Goal: Task Accomplishment & Management: Use online tool/utility

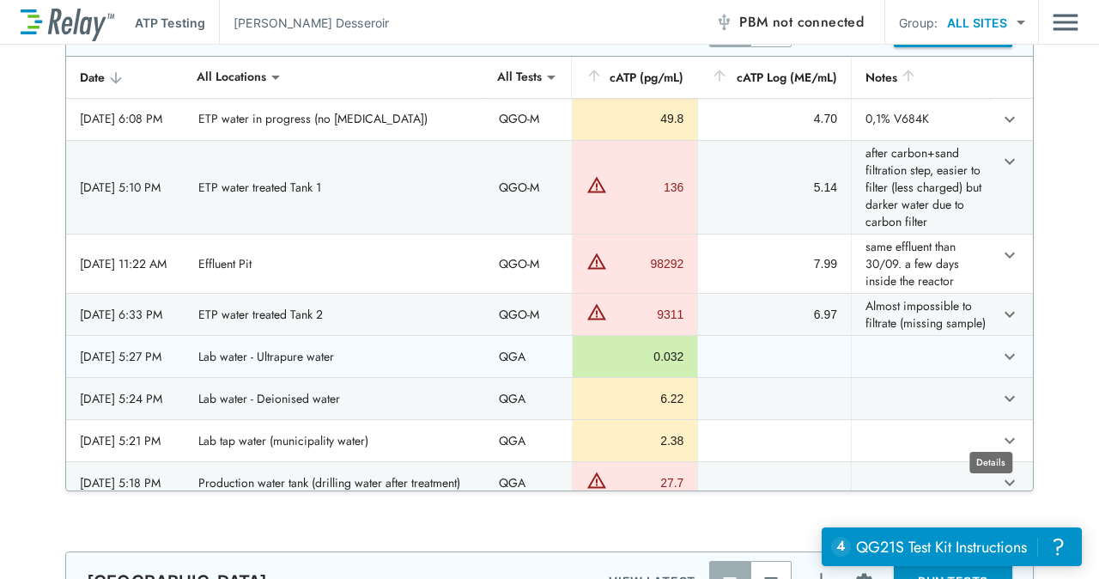
scroll to position [2090, 0]
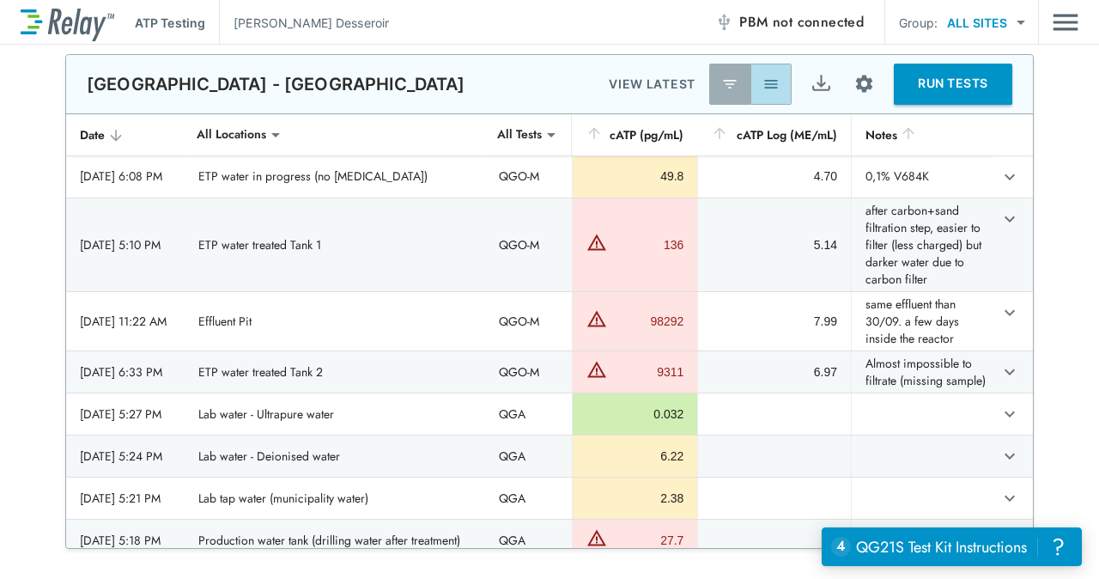
click at [769, 76] on img "button" at bounding box center [770, 84] width 17 height 17
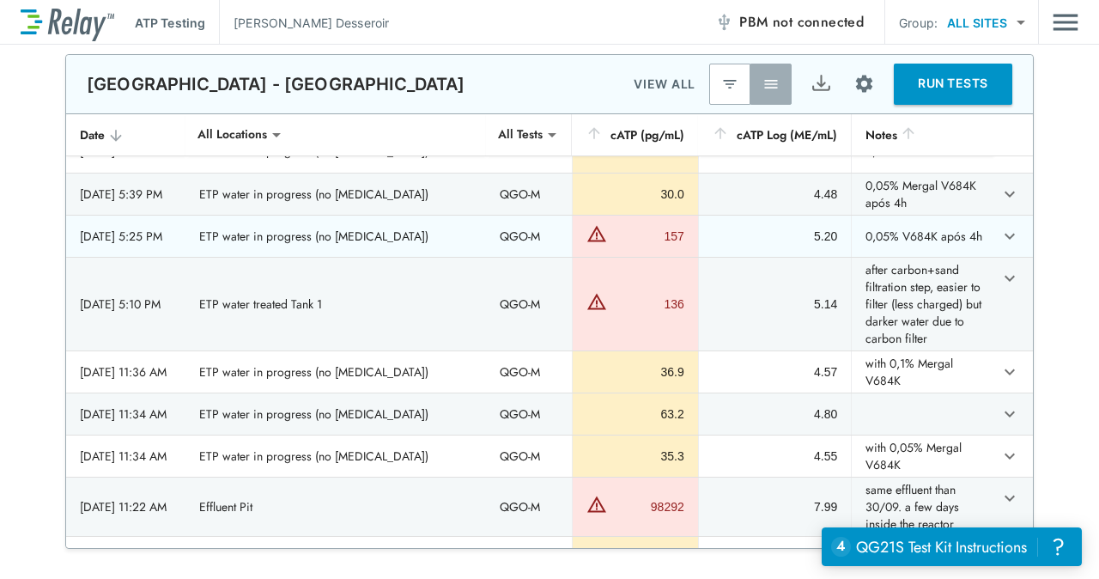
scroll to position [43, 0]
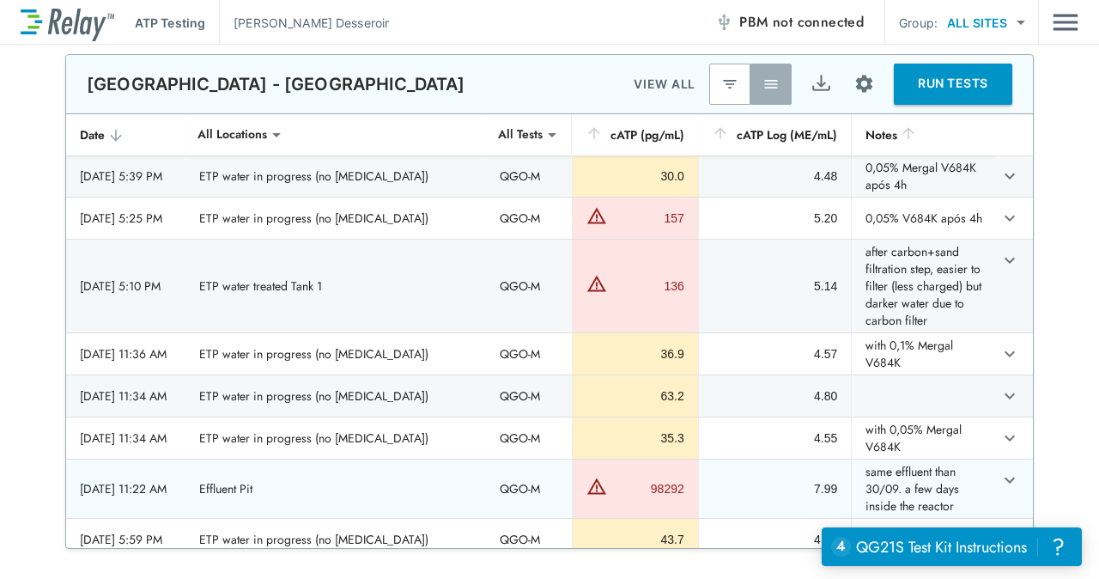
click at [786, 482] on td "7.99" at bounding box center [774, 488] width 153 height 58
click at [999, 487] on icon "expand row" at bounding box center [1009, 480] width 21 height 21
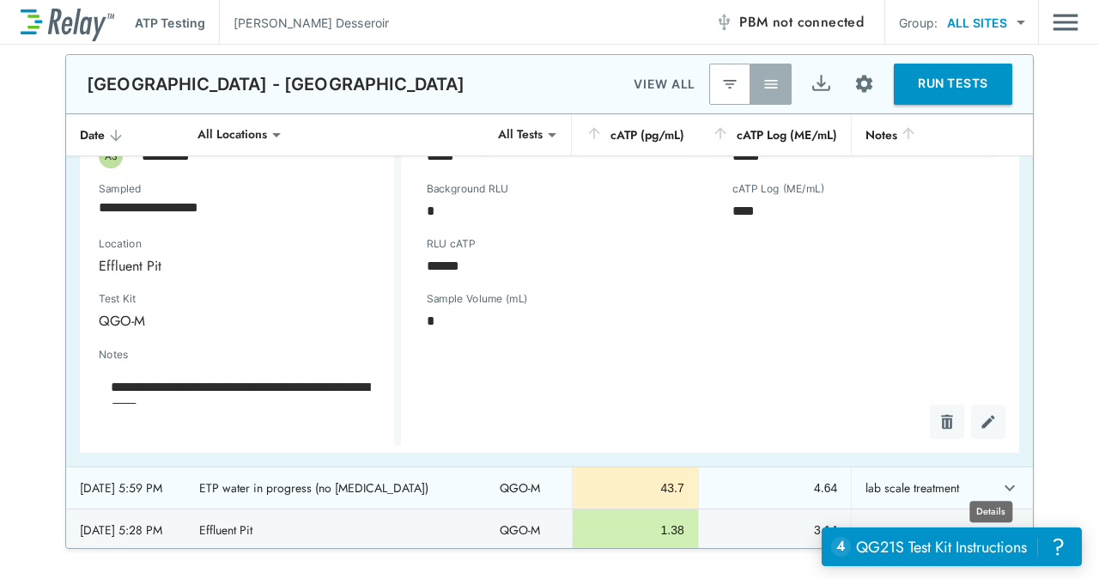
scroll to position [510, 0]
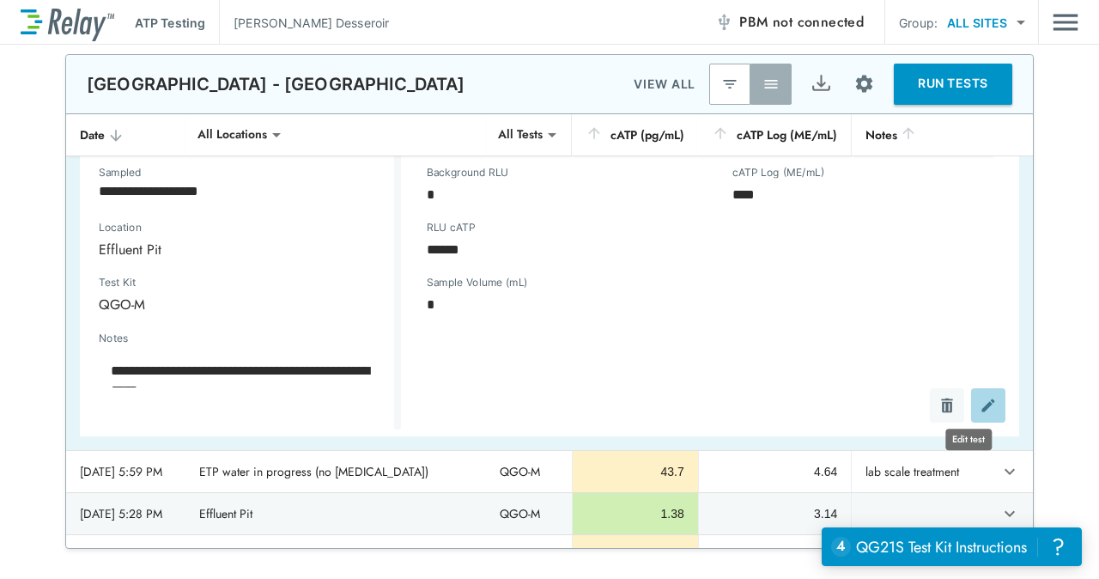
click at [980, 406] on img "Edit test" at bounding box center [988, 405] width 17 height 17
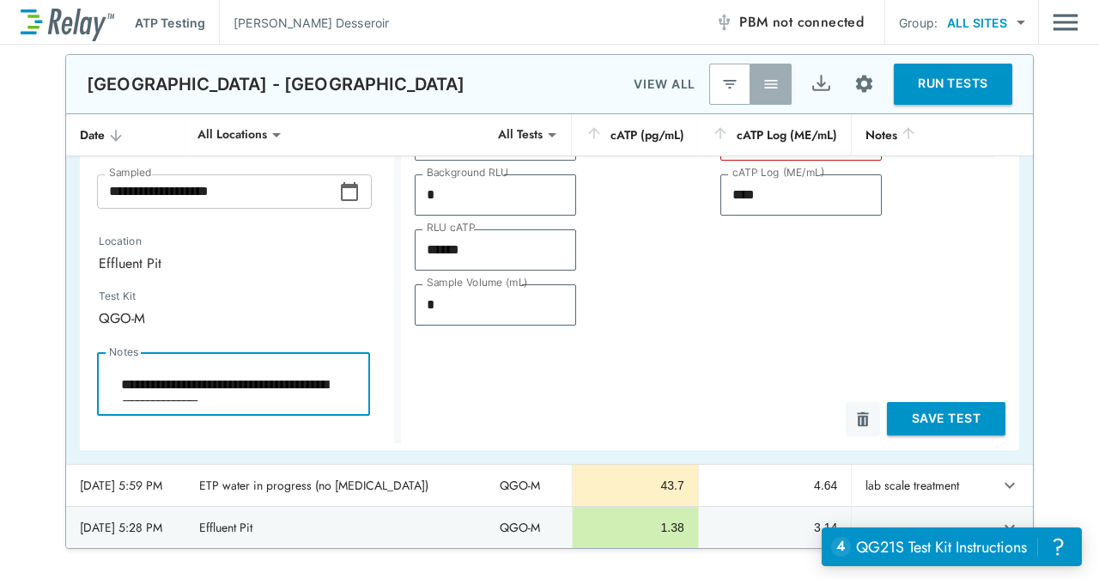
scroll to position [20, 0]
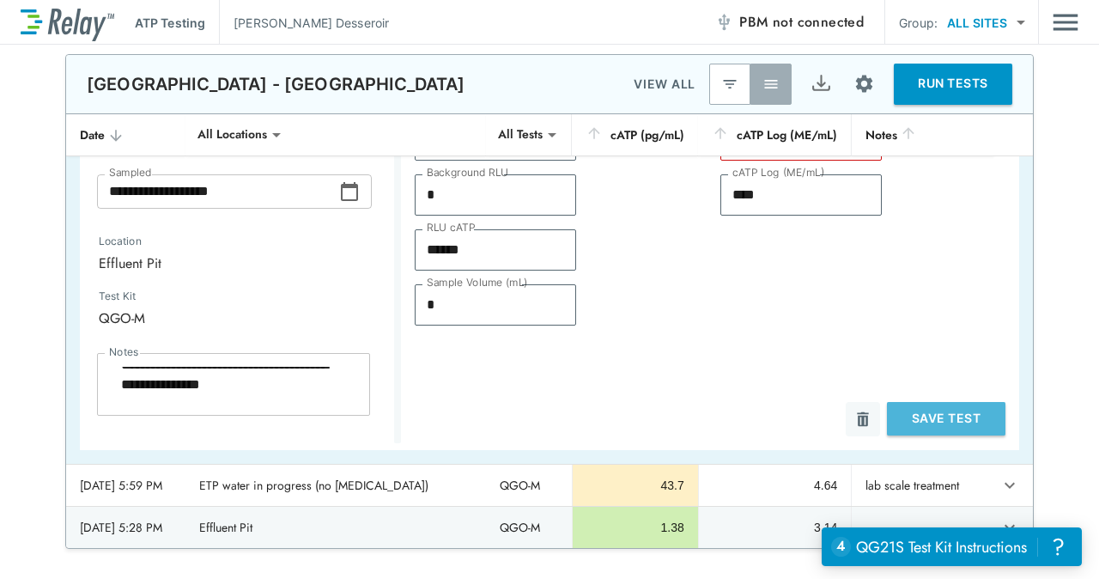
click at [951, 412] on button "Save Test" at bounding box center [946, 418] width 118 height 33
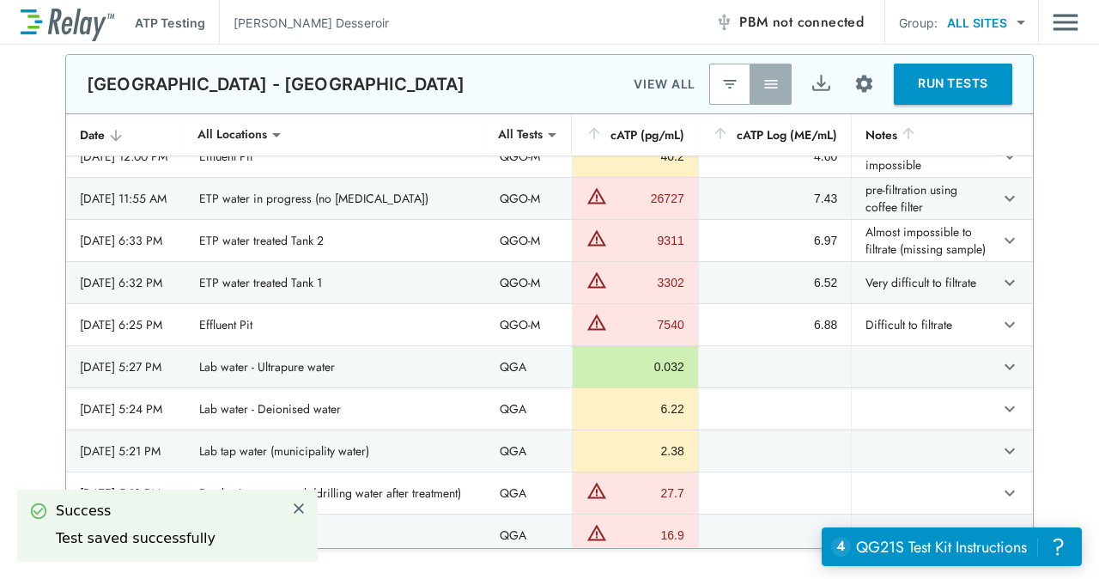
type textarea "*"
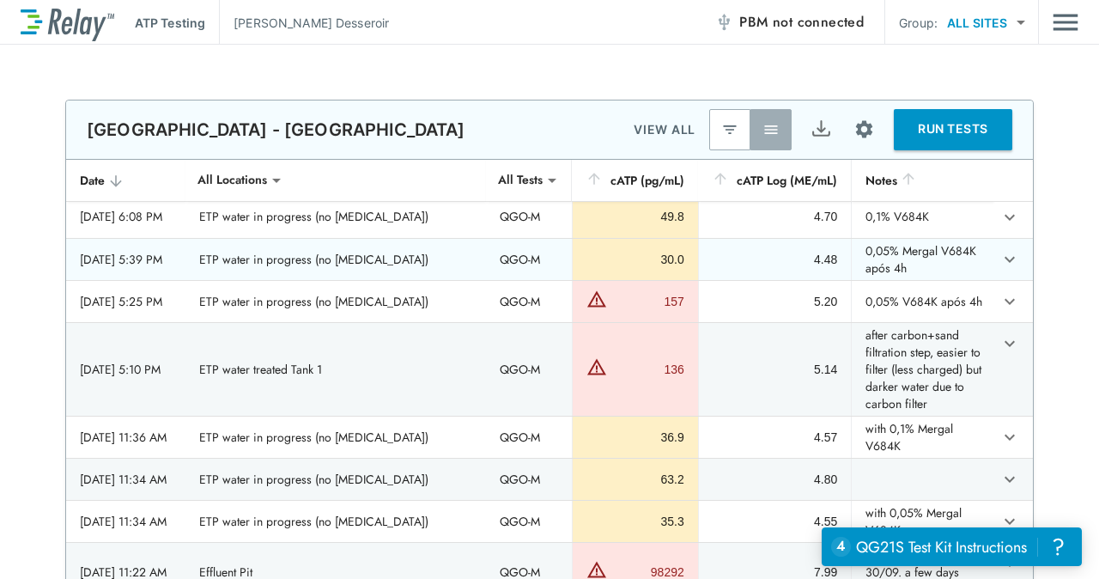
scroll to position [0, 0]
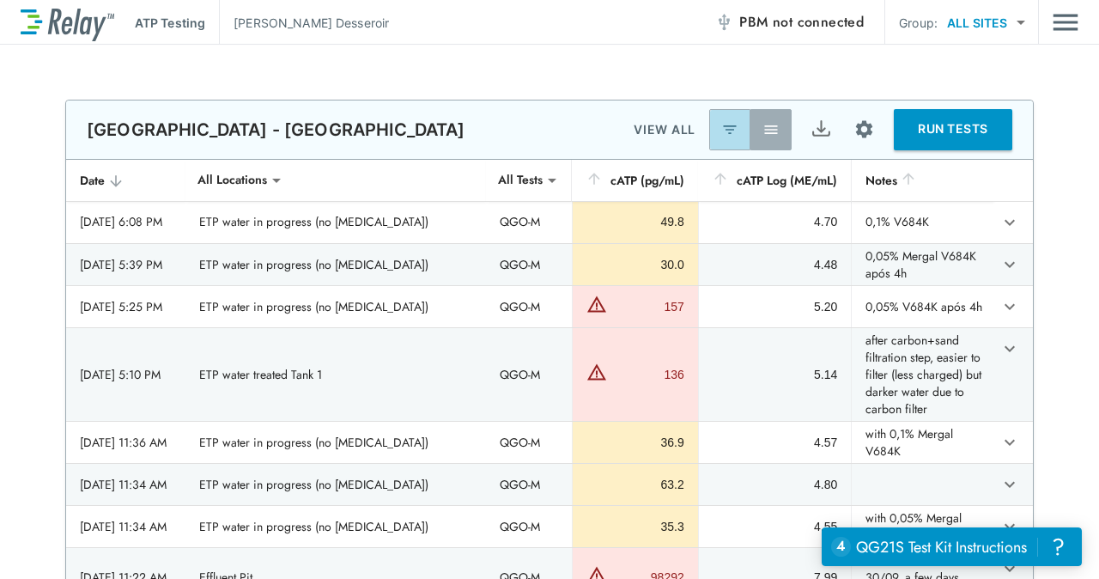
click at [726, 121] on img "button" at bounding box center [729, 129] width 17 height 17
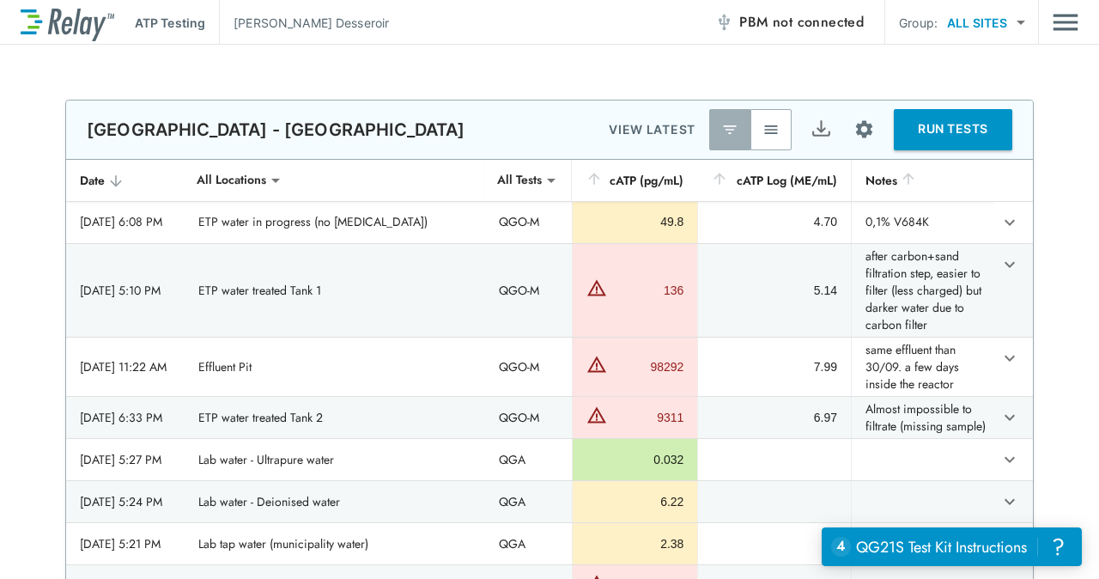
click at [764, 126] on img "button" at bounding box center [770, 129] width 17 height 17
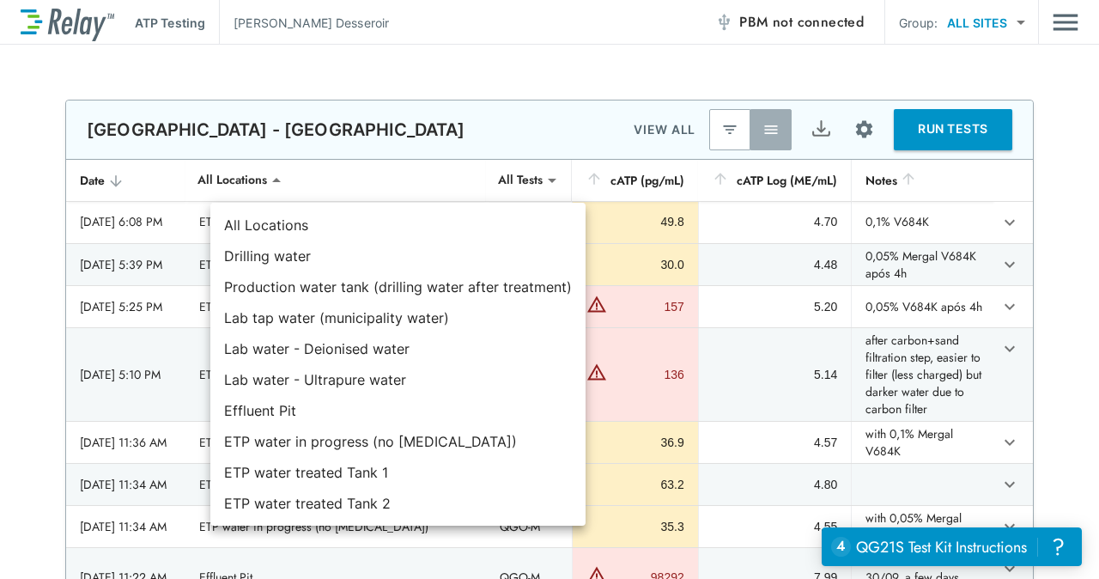
click at [301, 177] on body "**********" at bounding box center [549, 289] width 1099 height 579
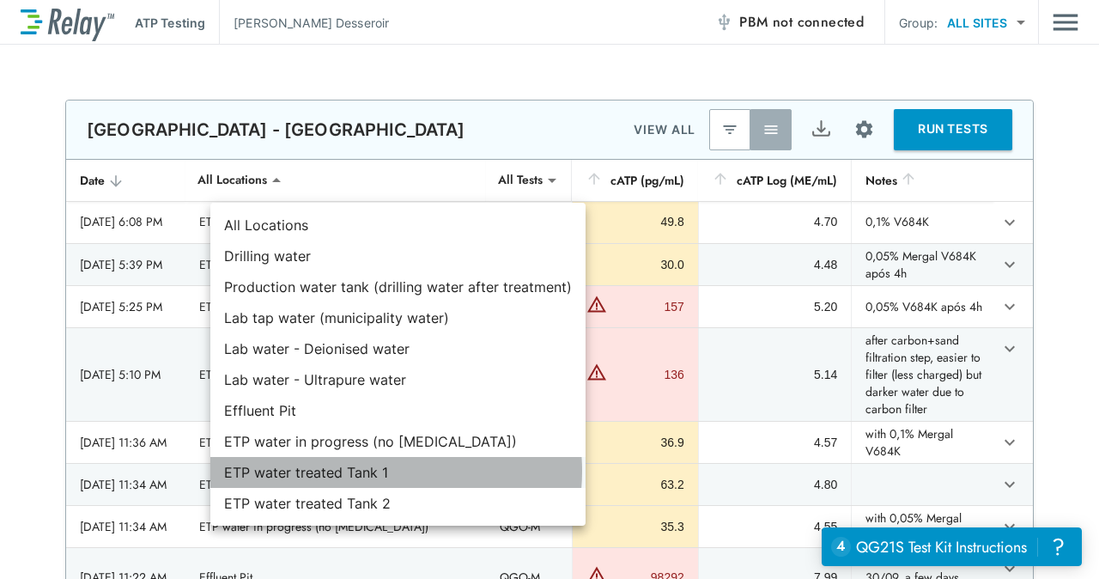
click at [376, 470] on li "ETP water treated Tank 1" at bounding box center [397, 472] width 375 height 31
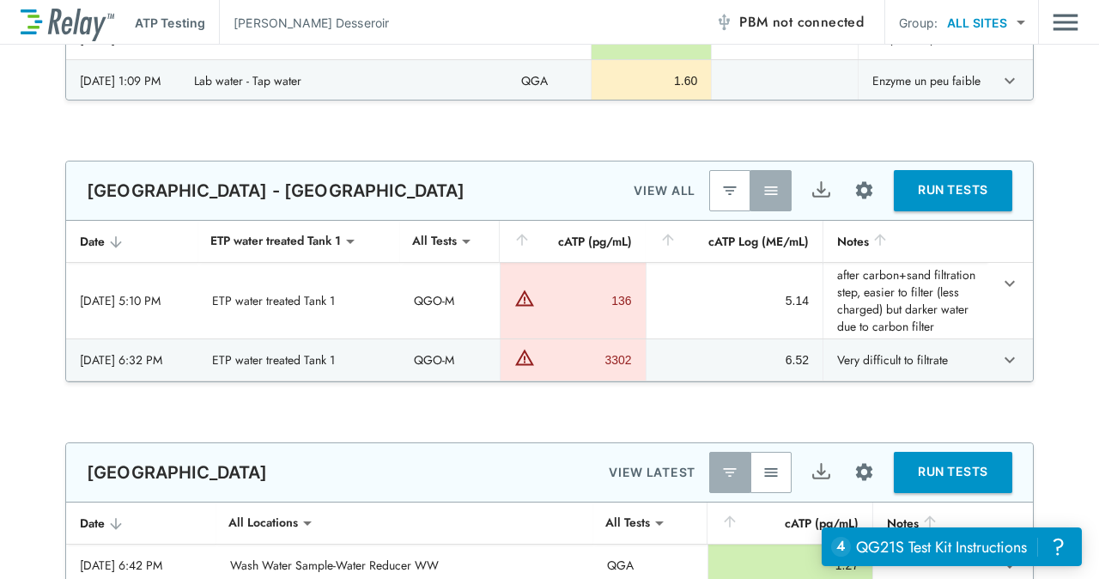
scroll to position [1926, 0]
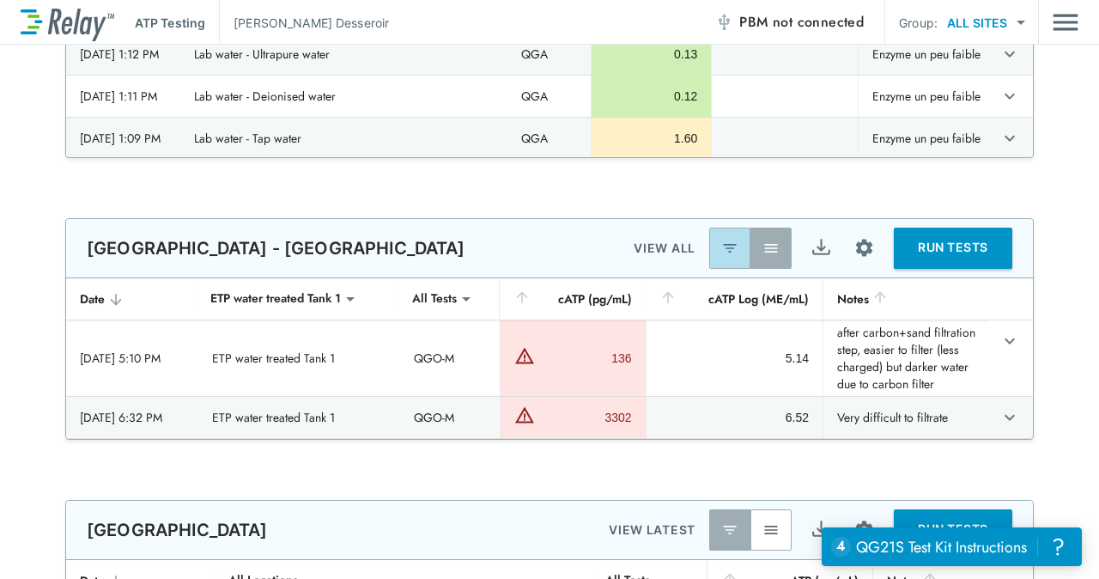
click at [723, 248] on img "button" at bounding box center [729, 248] width 17 height 17
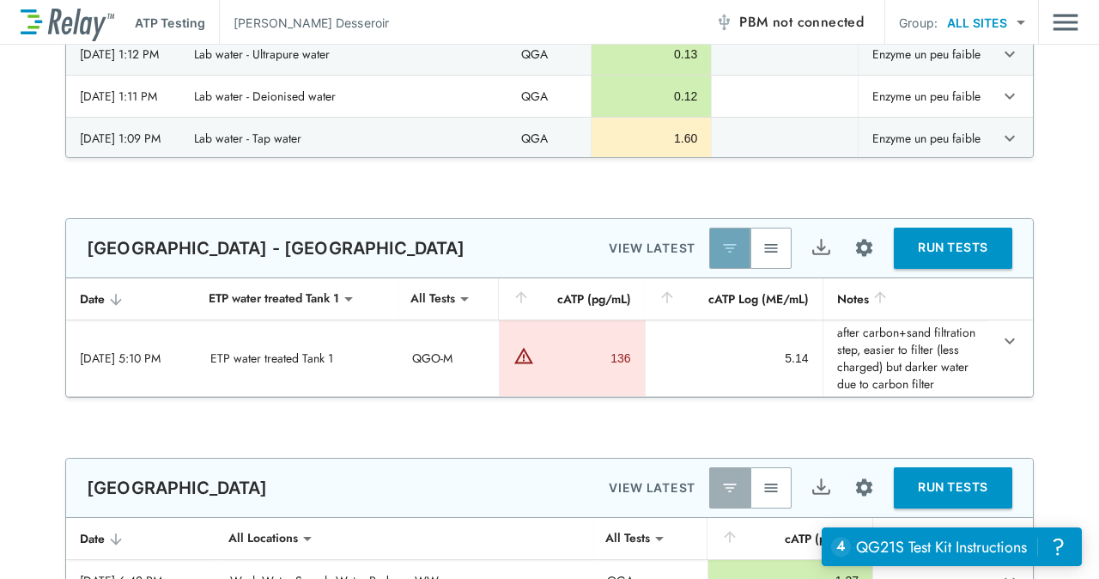
click at [723, 248] on img "button" at bounding box center [729, 248] width 17 height 17
click at [754, 247] on button "button" at bounding box center [770, 247] width 41 height 41
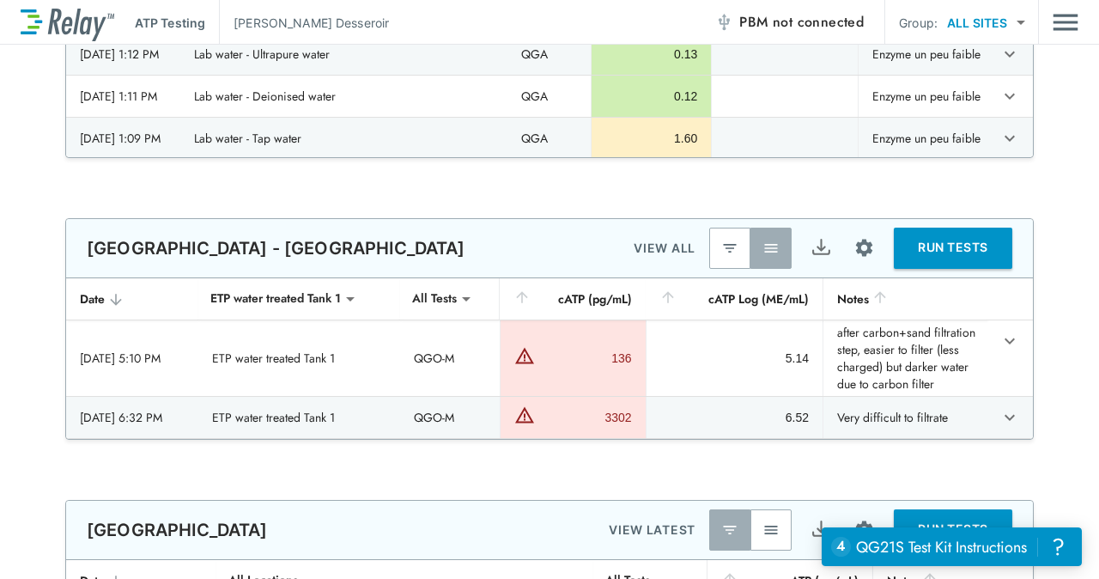
click at [385, 290] on body "**********" at bounding box center [549, 289] width 1099 height 579
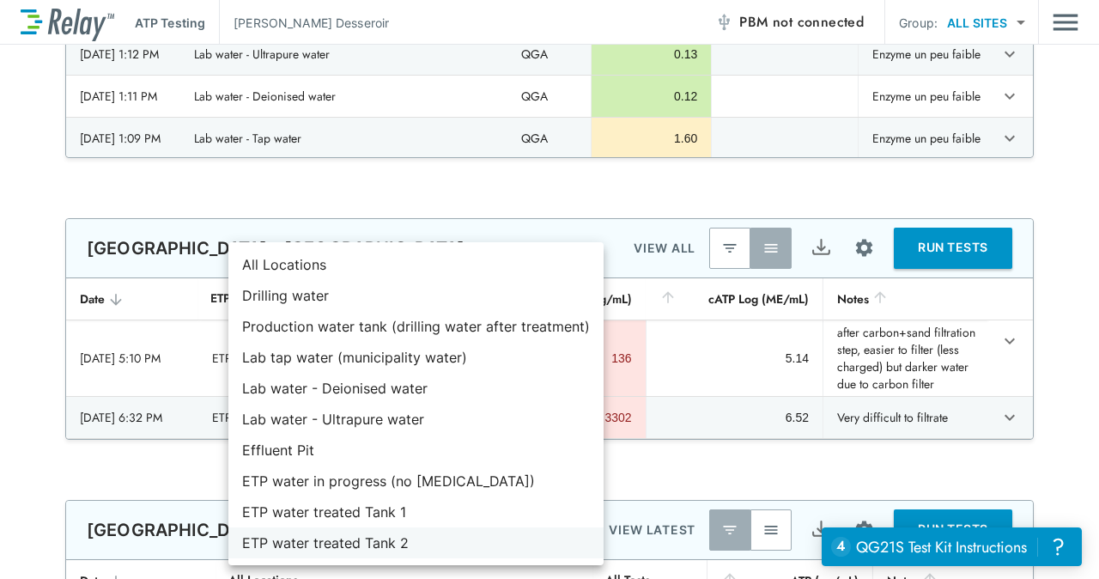
click at [374, 548] on li "ETP water treated Tank 2" at bounding box center [415, 542] width 375 height 31
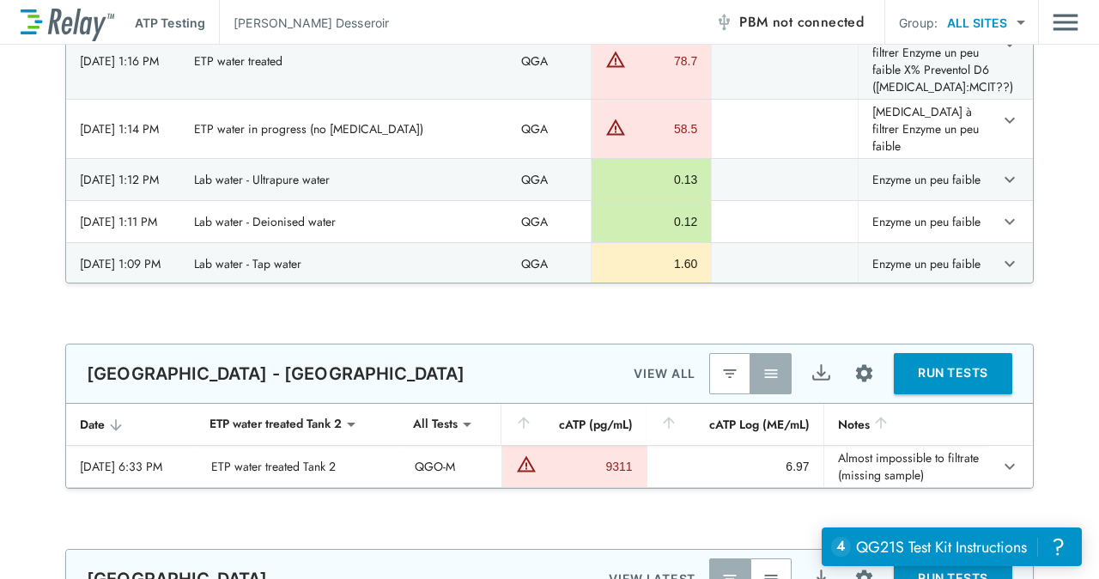
scroll to position [1799, 0]
click at [774, 367] on button "button" at bounding box center [770, 374] width 41 height 41
click at [709, 379] on button "button" at bounding box center [729, 374] width 41 height 41
click at [764, 377] on img "button" at bounding box center [770, 374] width 17 height 17
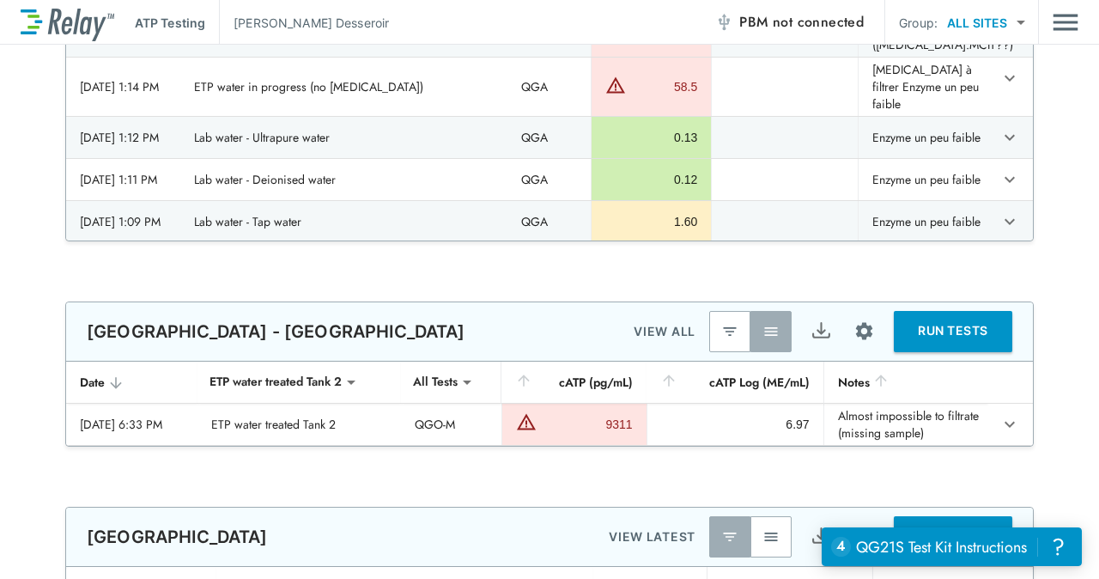
scroll to position [1844, 0]
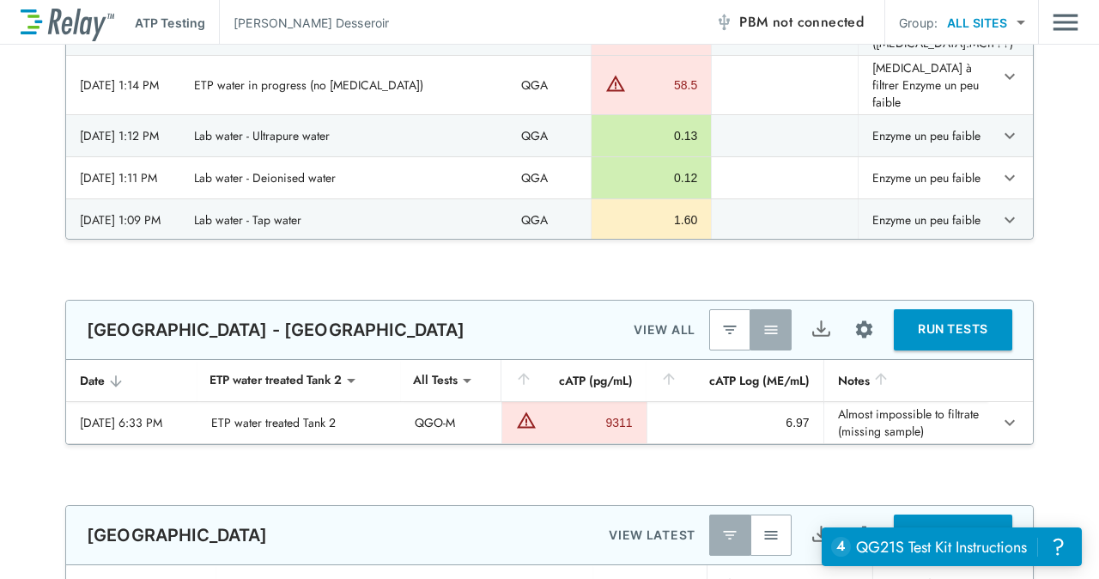
click at [727, 329] on img "button" at bounding box center [729, 329] width 17 height 17
click at [773, 324] on button "button" at bounding box center [770, 329] width 41 height 41
click at [379, 376] on body "**********" at bounding box center [549, 289] width 1099 height 579
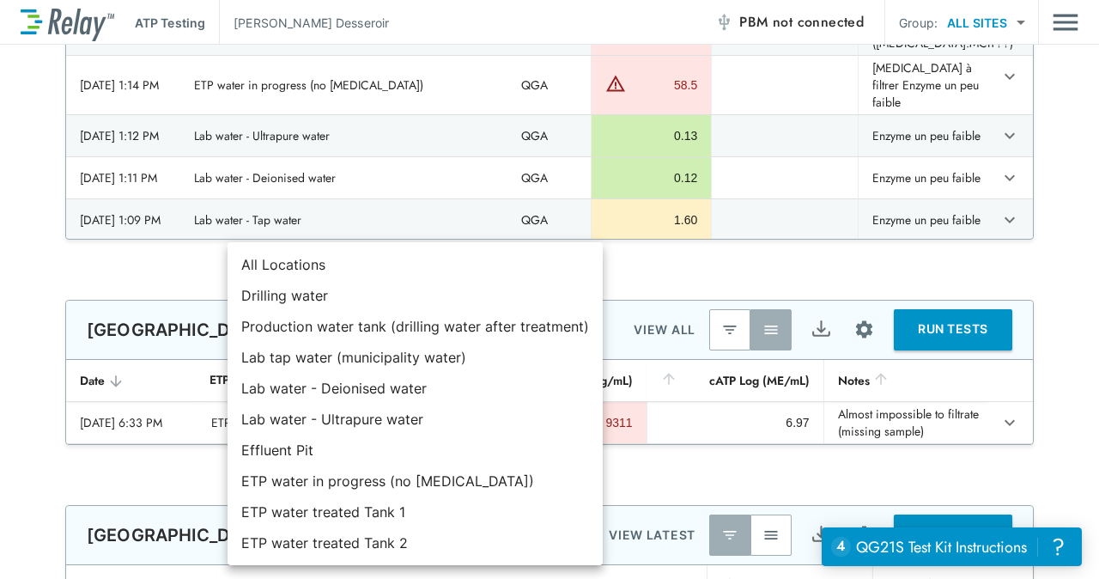
click at [754, 264] on div at bounding box center [549, 289] width 1099 height 579
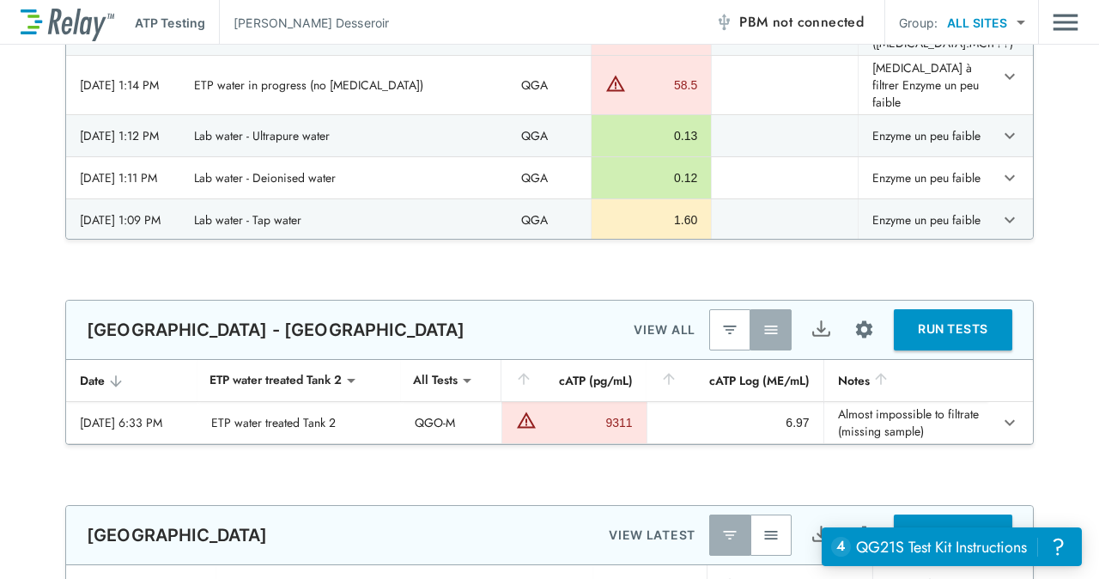
click at [379, 375] on body "**********" at bounding box center [549, 289] width 1099 height 579
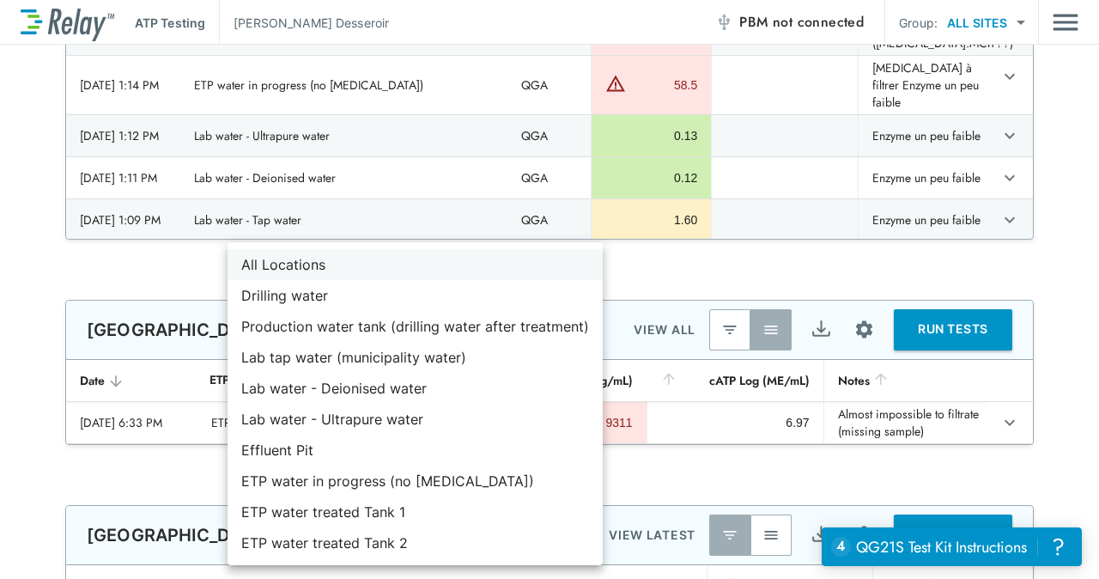
click at [312, 262] on li "All Locations" at bounding box center [414, 264] width 375 height 31
type input "**********"
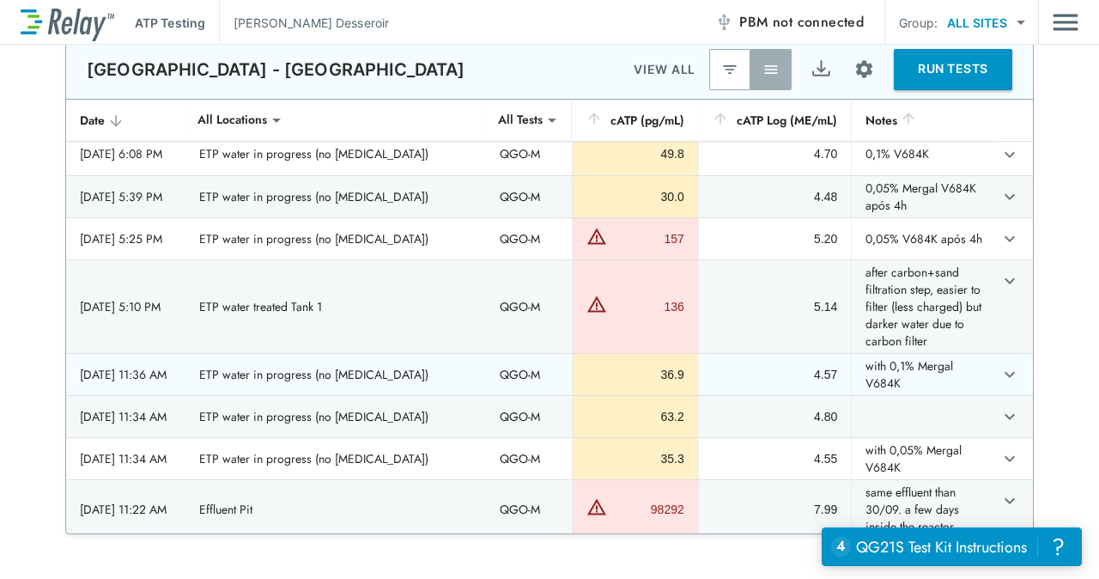
scroll to position [0, 0]
